Goal: Book appointment/travel/reservation

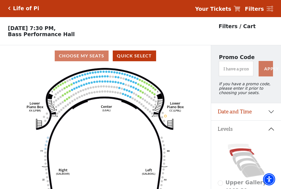
scroll to position [26, 0]
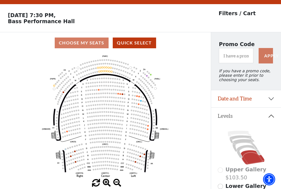
scroll to position [26, 0]
